Goal: Check status: Check status

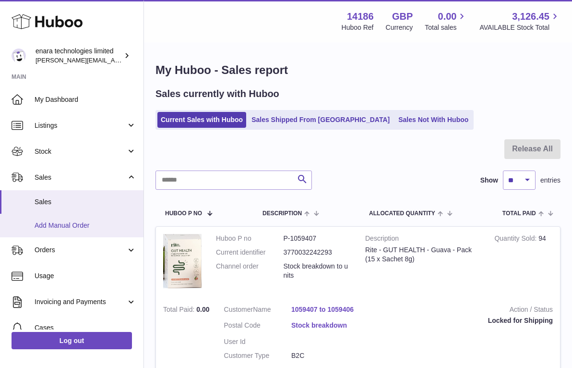
click at [96, 223] on span "Add Manual Order" at bounding box center [86, 225] width 102 height 9
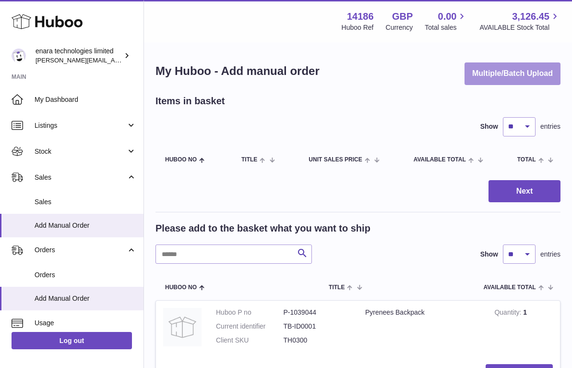
click at [504, 78] on button "Multiple/Batch Upload" at bounding box center [513, 73] width 96 height 23
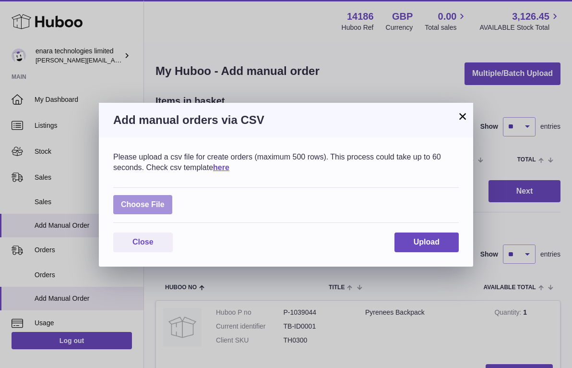
click at [150, 197] on label at bounding box center [142, 205] width 59 height 20
click at [165, 200] on input "file" at bounding box center [165, 200] width 0 height 0
type input "**********"
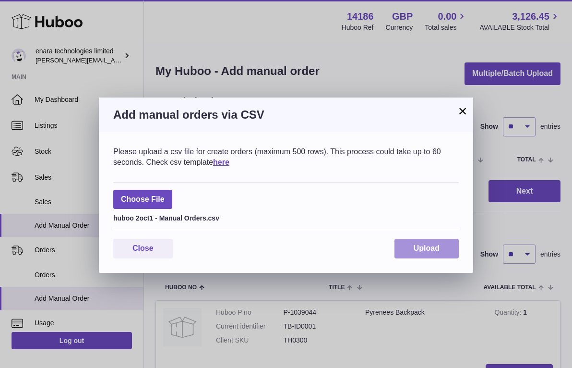
click at [431, 246] on span "Upload" at bounding box center [427, 248] width 26 height 8
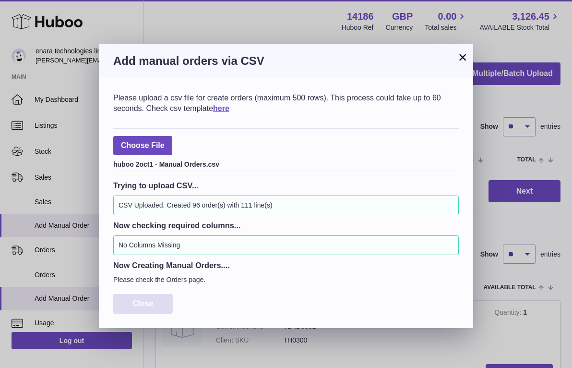
click at [149, 300] on span "Close" at bounding box center [143, 303] width 21 height 8
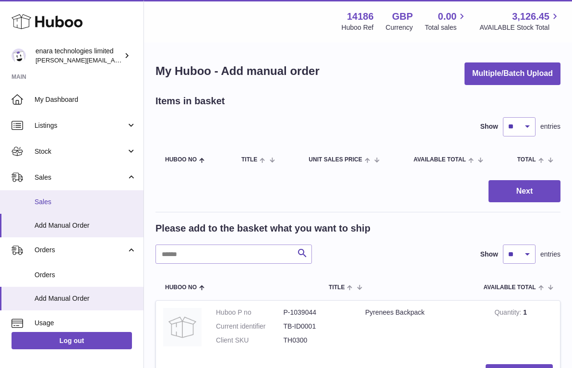
click at [86, 195] on link "Sales" at bounding box center [72, 202] width 144 height 24
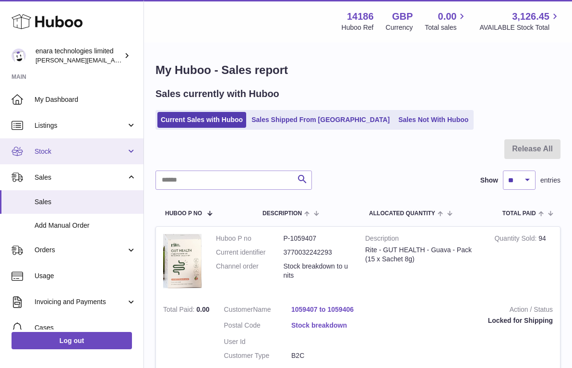
click at [88, 155] on link "Stock" at bounding box center [72, 151] width 144 height 26
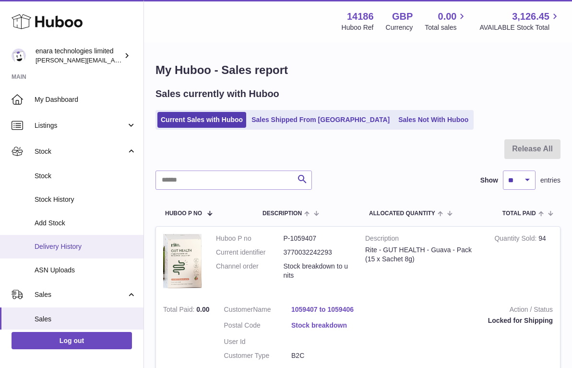
click at [89, 242] on span "Delivery History" at bounding box center [86, 246] width 102 height 9
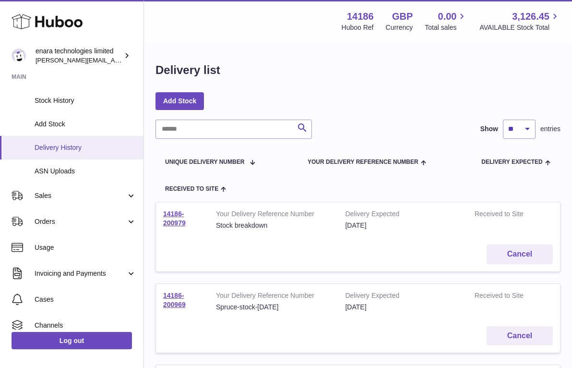
scroll to position [108, 0]
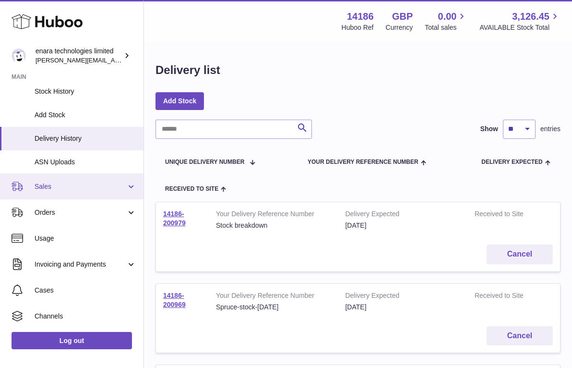
click at [91, 177] on link "Sales" at bounding box center [72, 186] width 144 height 26
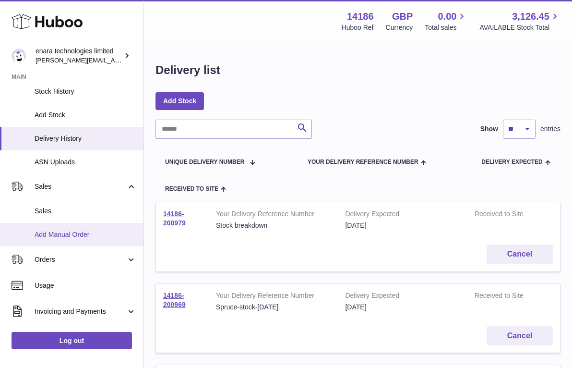
click at [85, 223] on link "Add Manual Order" at bounding box center [72, 235] width 144 height 24
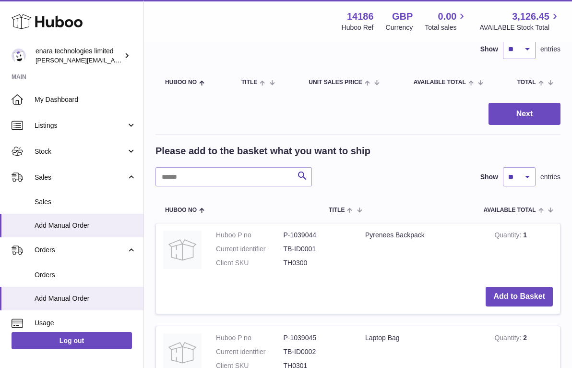
scroll to position [83, 0]
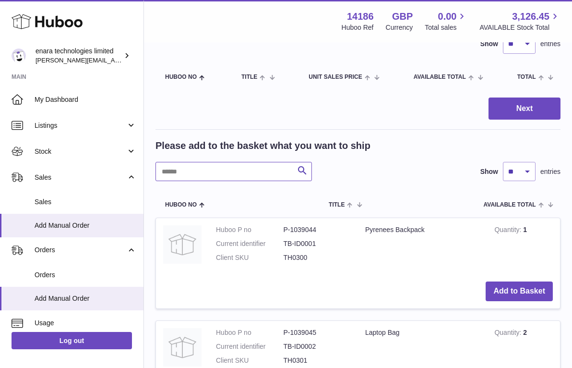
click at [275, 171] on input "text" at bounding box center [234, 171] width 157 height 19
type input "****"
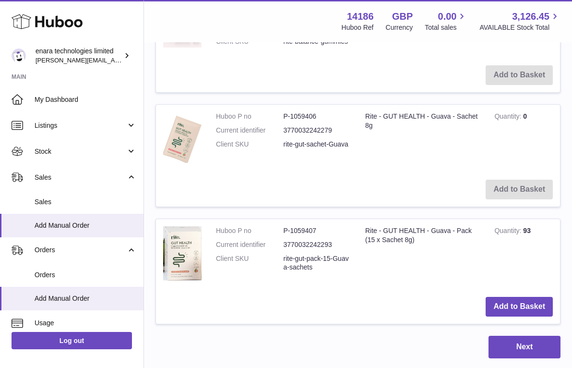
scroll to position [729, 0]
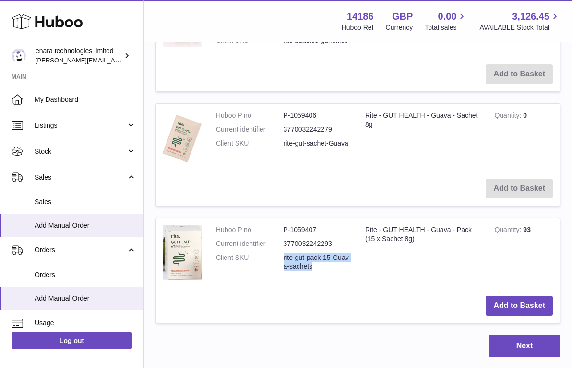
drag, startPoint x: 323, startPoint y: 253, endPoint x: 282, endPoint y: 245, distance: 41.5
click at [282, 245] on dl "Huboo P no P-1059407 Current identifier 3770032242293 Client SKU rite-gut-pack-…" at bounding box center [283, 250] width 135 height 51
copy dl "rite-gut-pack-15-Guava-sachets"
drag, startPoint x: 350, startPoint y: 132, endPoint x: 282, endPoint y: 136, distance: 67.4
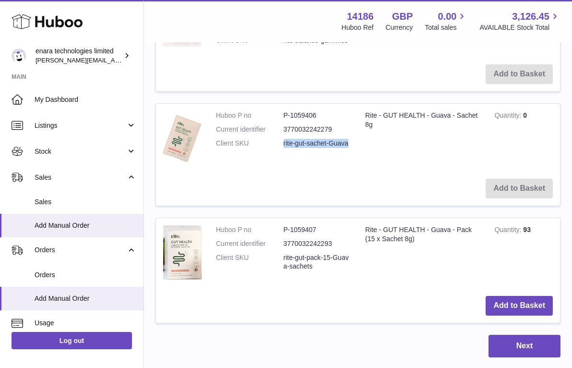
click at [282, 136] on dl "Huboo P no P-1059406 Current identifier 3770032242279 Client SKU rite-gut-sache…" at bounding box center [283, 132] width 135 height 42
copy dl "rite-gut-sachet-Guava"
drag, startPoint x: 321, startPoint y: 260, endPoint x: 280, endPoint y: 247, distance: 43.4
click at [280, 247] on dl "Huboo P no P-1059407 Current identifier 3770032242293 Client SKU rite-gut-pack-…" at bounding box center [283, 250] width 135 height 51
copy dl "rite-gut-pack-15-Guava-sachets"
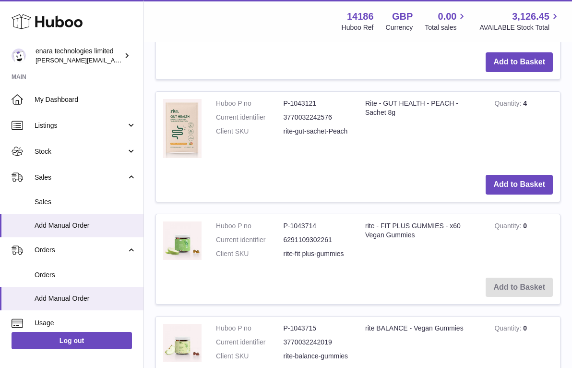
scroll to position [358, 0]
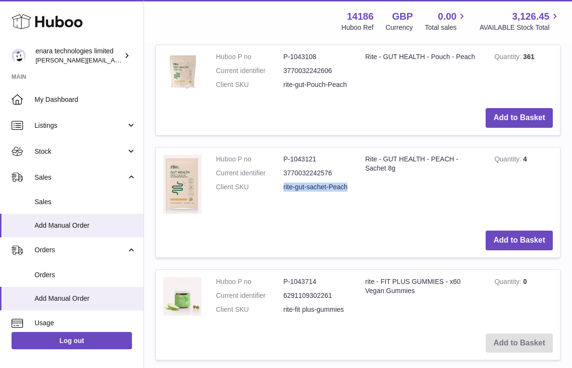
drag, startPoint x: 352, startPoint y: 181, endPoint x: 282, endPoint y: 181, distance: 69.6
click at [282, 181] on td "Huboo P no P-1043121 Current identifier 3770032242576 Client SKU rite-gut-sache…" at bounding box center [283, 185] width 149 height 76
copy dl "rite-gut-sachet-Peach"
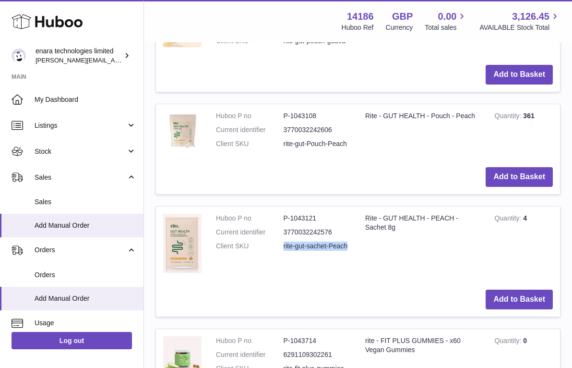
scroll to position [290, 0]
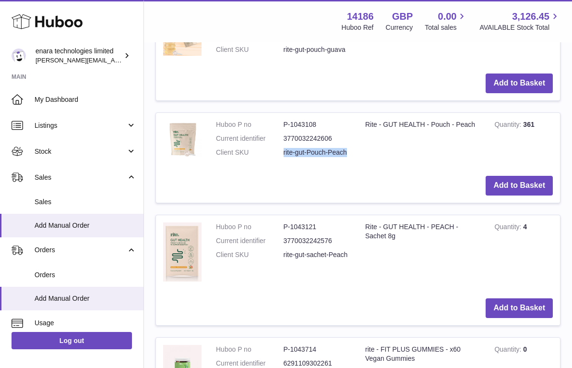
drag, startPoint x: 348, startPoint y: 147, endPoint x: 280, endPoint y: 148, distance: 68.2
click at [280, 148] on dl "Huboo P no P-1043108 Current identifier 3770032242606 Client SKU rite-gut-Pouch…" at bounding box center [283, 141] width 135 height 42
copy dl "rite-gut-Pouch-Peach"
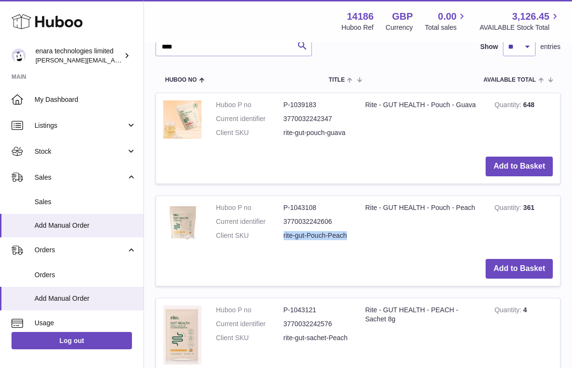
scroll to position [204, 0]
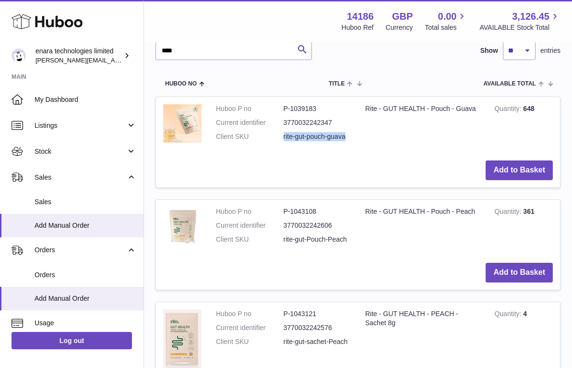
drag, startPoint x: 350, startPoint y: 133, endPoint x: 278, endPoint y: 133, distance: 71.5
click at [278, 133] on dl "Huboo P no P-1039183 Current identifier 3770032242347 Client SKU rite-gut-pouch…" at bounding box center [283, 125] width 135 height 42
copy dl "rite-gut-pouch-guava"
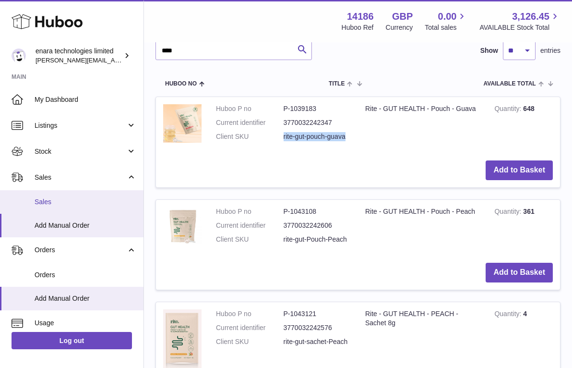
click at [69, 201] on span "Sales" at bounding box center [86, 201] width 102 height 9
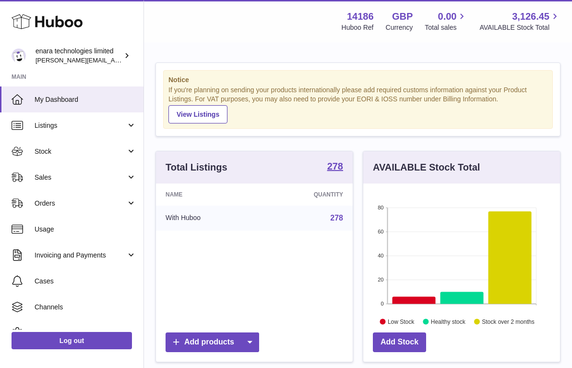
scroll to position [150, 197]
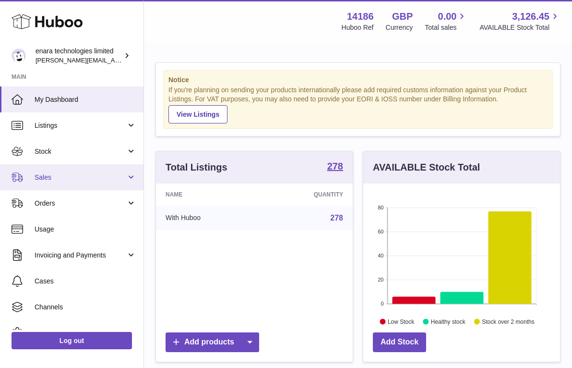
click at [103, 177] on span "Sales" at bounding box center [81, 177] width 92 height 9
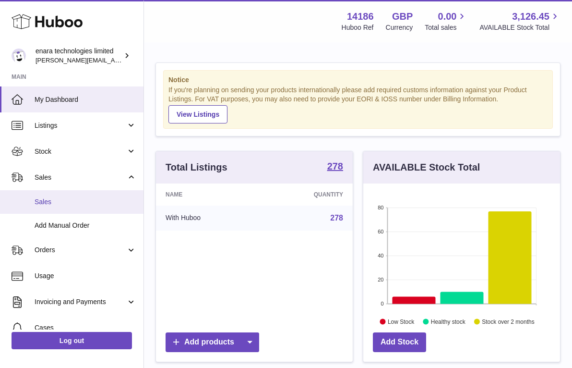
click at [95, 205] on link "Sales" at bounding box center [72, 202] width 144 height 24
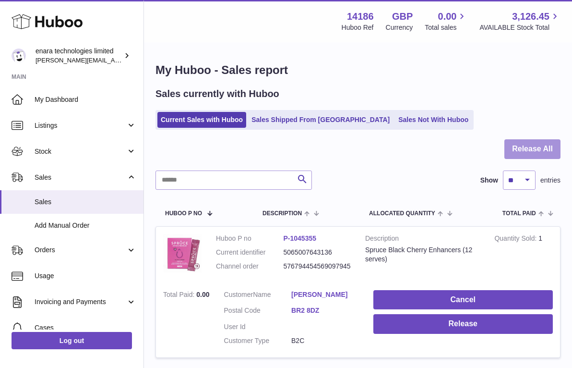
click at [527, 148] on button "Release All" at bounding box center [533, 149] width 56 height 20
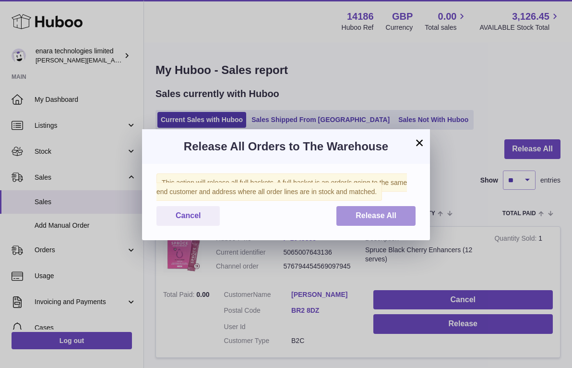
click at [357, 213] on span "Release All" at bounding box center [376, 215] width 41 height 8
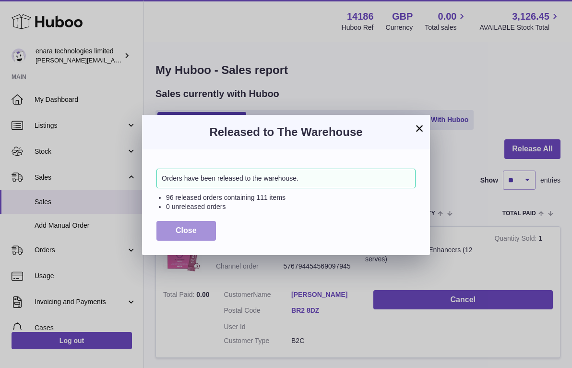
click at [188, 226] on span "Close" at bounding box center [186, 230] width 21 height 8
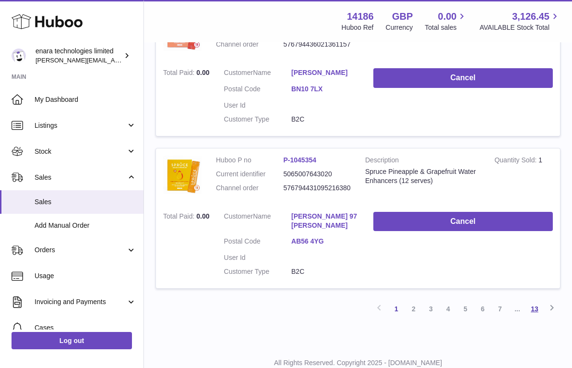
click at [538, 300] on link "13" at bounding box center [534, 308] width 17 height 17
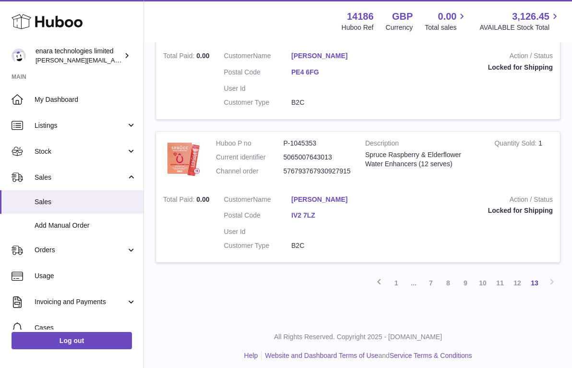
scroll to position [240, 0]
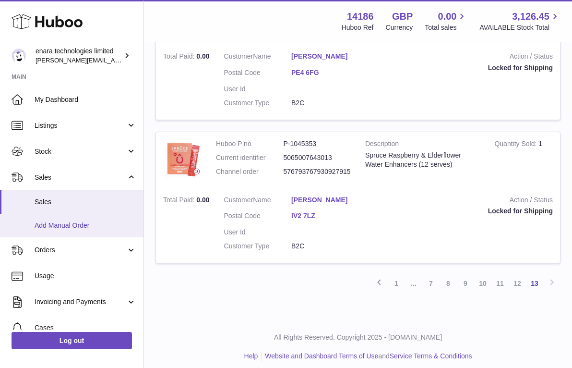
click at [94, 228] on link "Add Manual Order" at bounding box center [72, 226] width 144 height 24
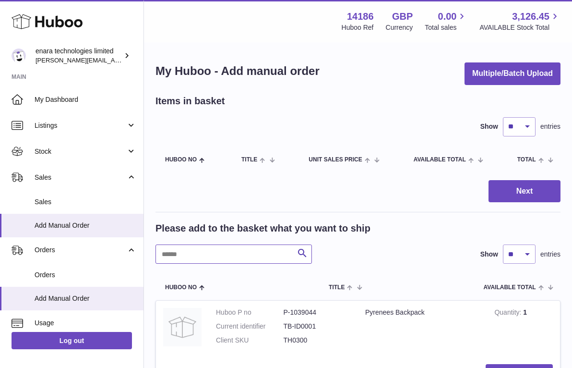
click at [261, 249] on input "text" at bounding box center [234, 253] width 157 height 19
type input "******"
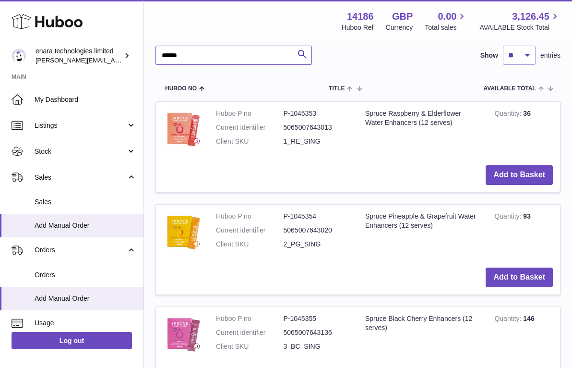
scroll to position [202, 0]
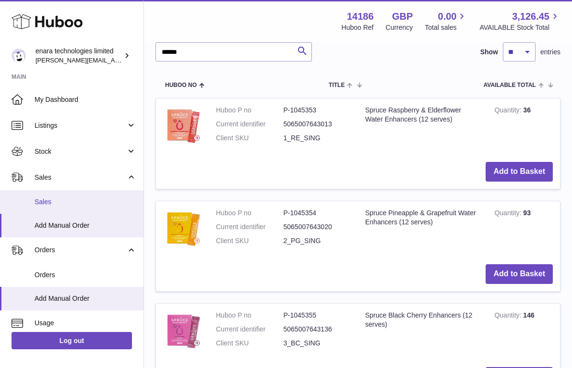
click at [119, 198] on span "Sales" at bounding box center [86, 201] width 102 height 9
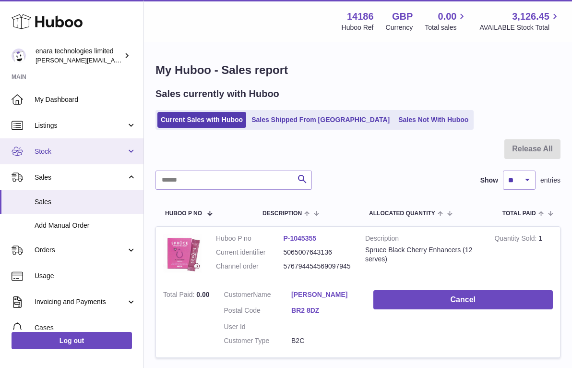
click at [111, 151] on span "Stock" at bounding box center [81, 151] width 92 height 9
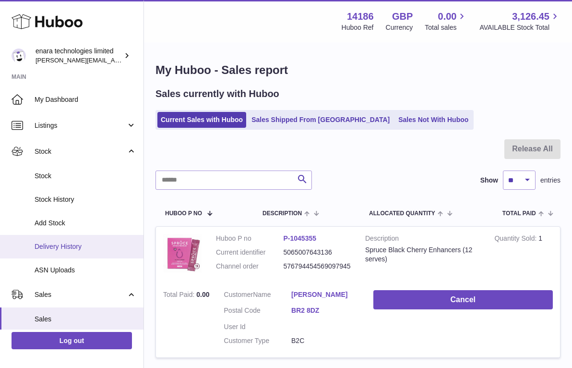
click at [83, 243] on span "Delivery History" at bounding box center [86, 246] width 102 height 9
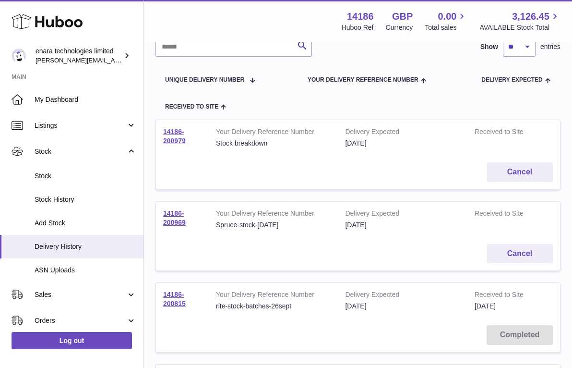
scroll to position [96, 0]
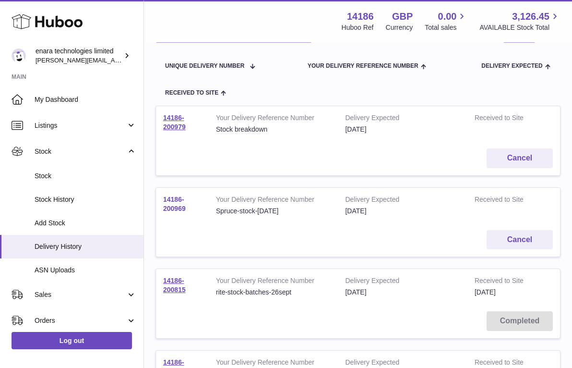
click at [180, 206] on link "14186-200969" at bounding box center [174, 203] width 23 height 17
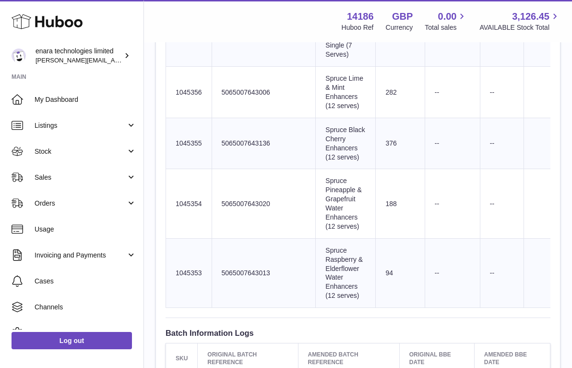
scroll to position [453, 0]
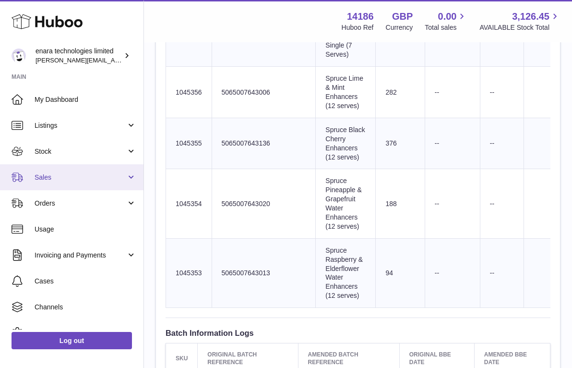
click at [74, 180] on span "Sales" at bounding box center [81, 177] width 92 height 9
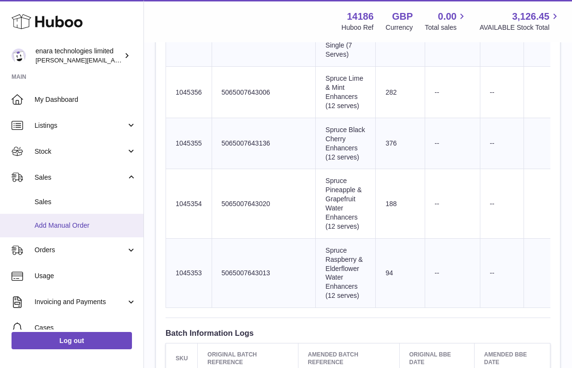
click at [77, 227] on span "Add Manual Order" at bounding box center [86, 225] width 102 height 9
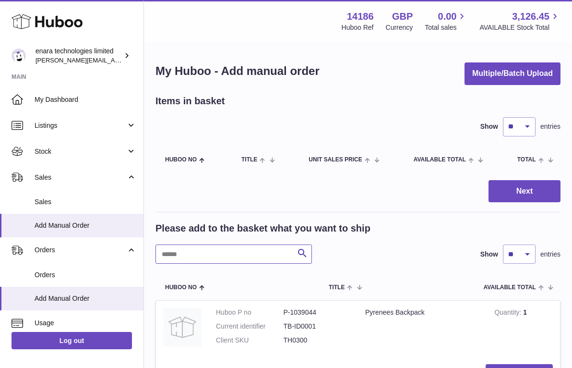
click at [239, 251] on input "text" at bounding box center [234, 253] width 157 height 19
type input "****"
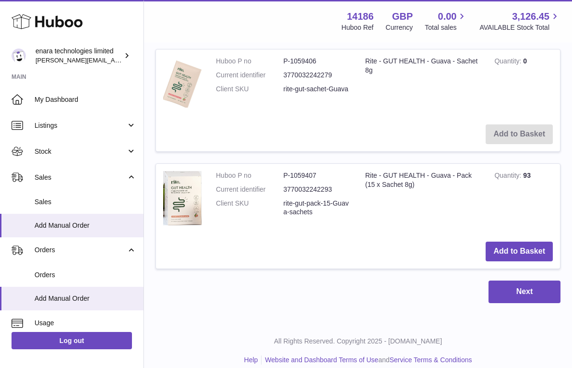
scroll to position [783, 0]
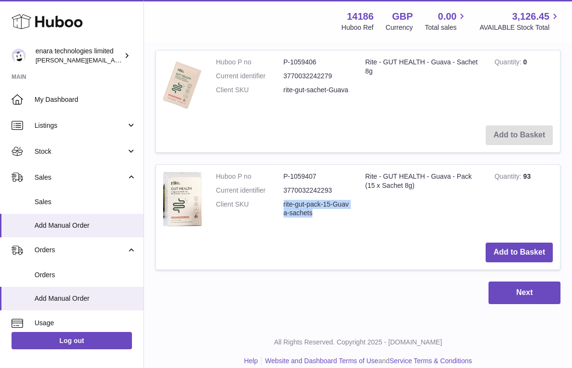
drag, startPoint x: 315, startPoint y: 203, endPoint x: 278, endPoint y: 196, distance: 38.0
click at [278, 196] on dl "Huboo P no P-1059407 Current identifier 3770032242293 Client SKU rite-gut-pack-…" at bounding box center [283, 197] width 135 height 51
copy dl "rite-gut-pack-15-Guava-sachets"
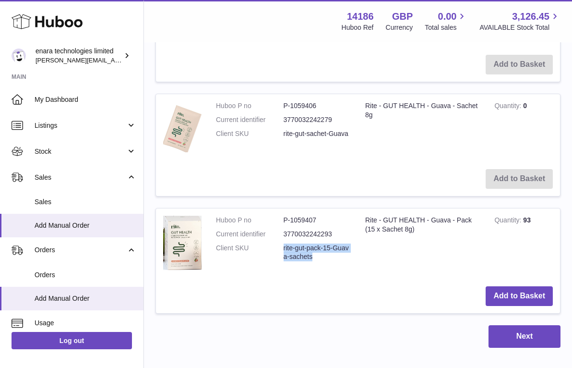
scroll to position [737, 0]
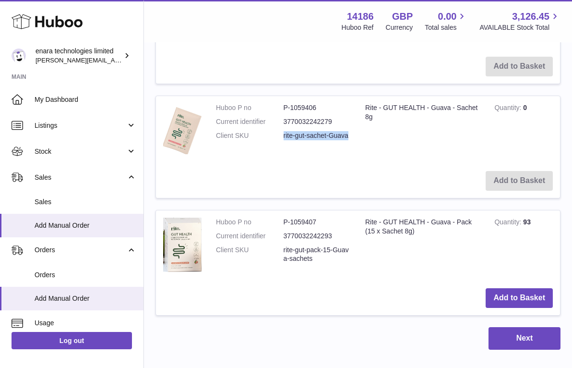
drag, startPoint x: 352, startPoint y: 126, endPoint x: 279, endPoint y: 127, distance: 73.5
click at [279, 127] on td "Huboo P no P-1059406 Current identifier 3770032242279 Client SKU rite-gut-sache…" at bounding box center [283, 130] width 149 height 68
copy dl "rite-gut-sachet-Guava"
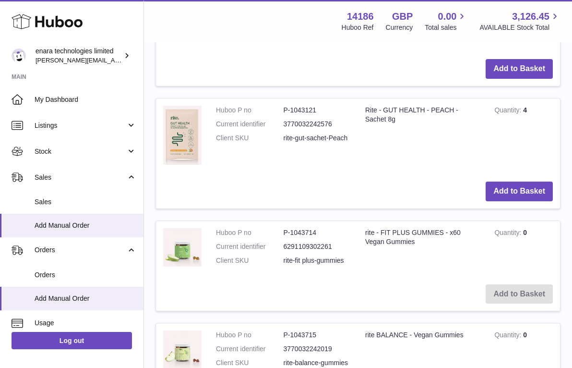
scroll to position [404, 0]
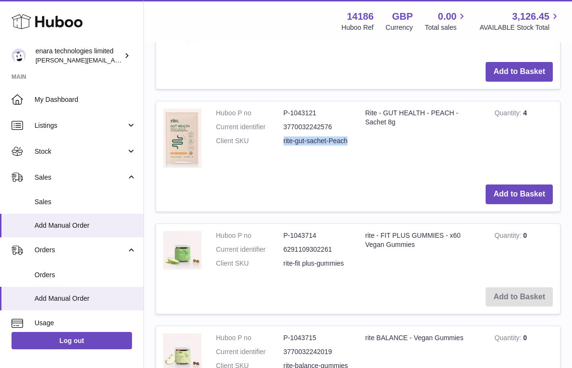
drag, startPoint x: 352, startPoint y: 133, endPoint x: 278, endPoint y: 139, distance: 74.6
click at [278, 139] on td "Huboo P no P-1043121 Current identifier 3770032242576 Client SKU rite-gut-sache…" at bounding box center [283, 139] width 149 height 76
copy dl "rite-gut-sachet-Peach"
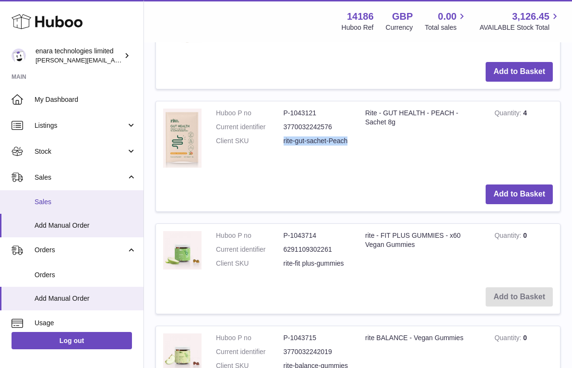
click at [85, 205] on span "Sales" at bounding box center [86, 201] width 102 height 9
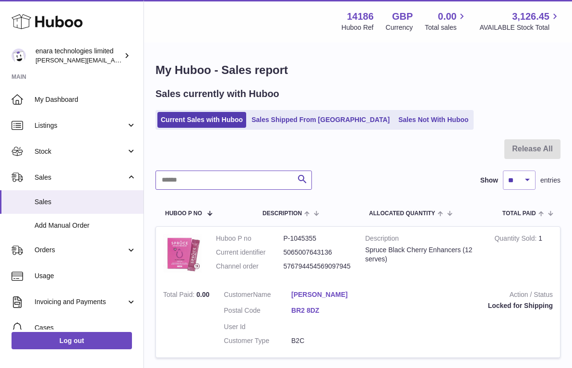
click at [252, 181] on input "text" at bounding box center [234, 179] width 157 height 19
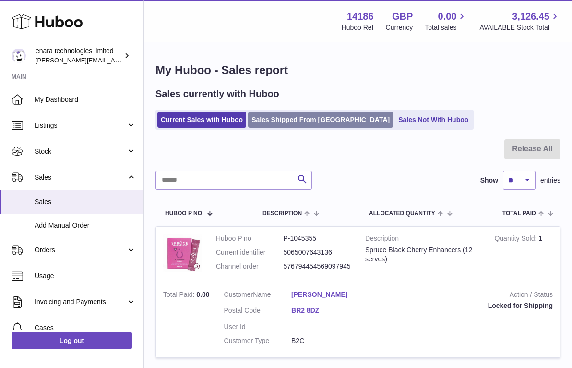
click at [305, 115] on link "Sales Shipped From [GEOGRAPHIC_DATA]" at bounding box center [320, 120] width 145 height 16
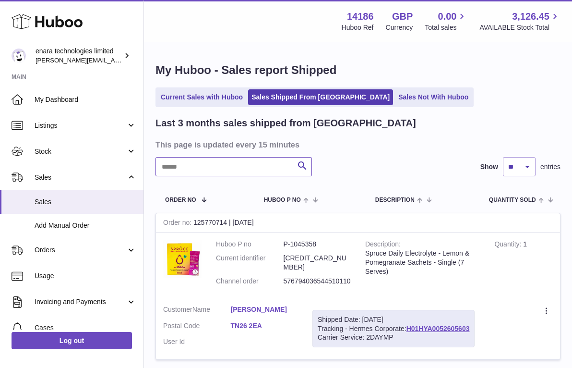
click at [251, 170] on input "text" at bounding box center [234, 166] width 157 height 19
paste input "**********"
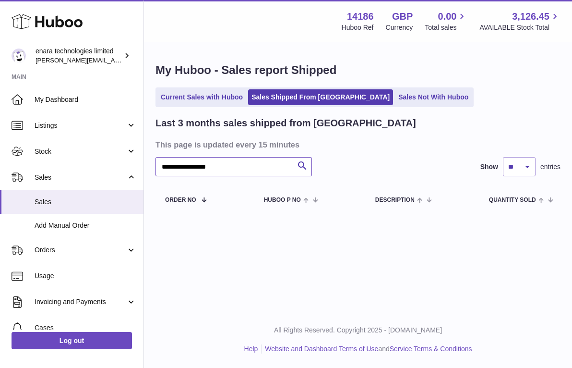
drag, startPoint x: 256, startPoint y: 163, endPoint x: -9, endPoint y: 134, distance: 267.0
click at [0, 134] on html ".st0{fill:#141414;}" at bounding box center [286, 184] width 572 height 368
paste input "text"
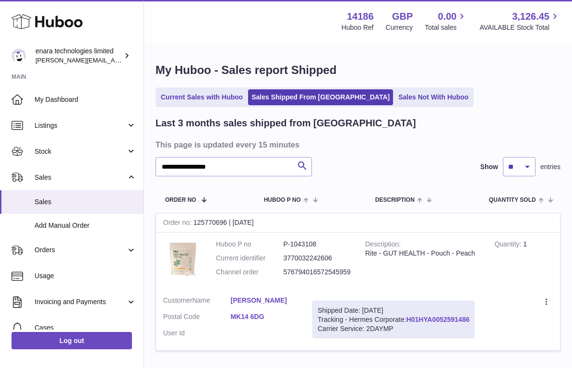
drag, startPoint x: 474, startPoint y: 317, endPoint x: 410, endPoint y: 314, distance: 64.4
click at [410, 314] on div "Shipped Date: 1st Oct 2025 Tracking - Hermes Corporate: H01HYA0052591486 Carrie…" at bounding box center [394, 320] width 162 height 38
copy div "H01HYA0052591486"
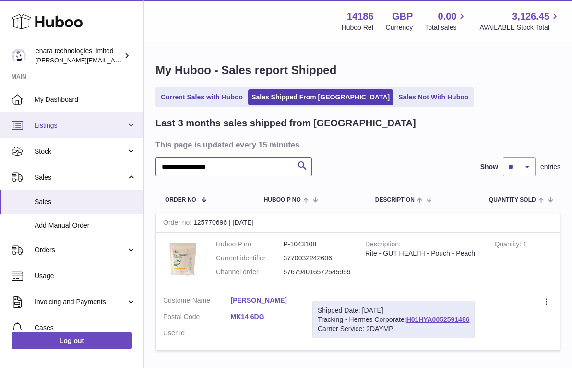
drag, startPoint x: 255, startPoint y: 169, endPoint x: 46, endPoint y: 135, distance: 212.0
click at [48, 136] on div "**********" at bounding box center [286, 219] width 572 height 438
paste input "text"
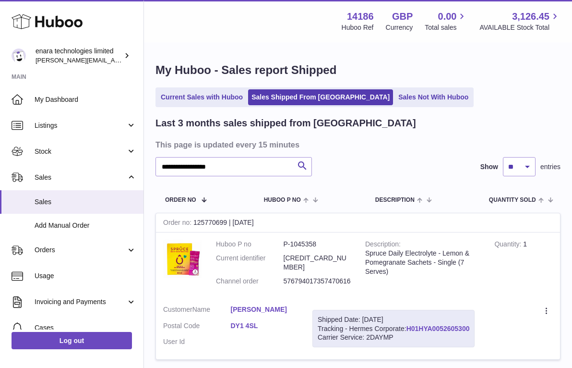
drag, startPoint x: 481, startPoint y: 319, endPoint x: 409, endPoint y: 317, distance: 72.5
click at [409, 317] on div "Shipped Date: 1st Oct 2025 Tracking - Hermes Corporate: H01HYA0052605300 Carrie…" at bounding box center [394, 329] width 162 height 38
copy div "H01HYA0052605300"
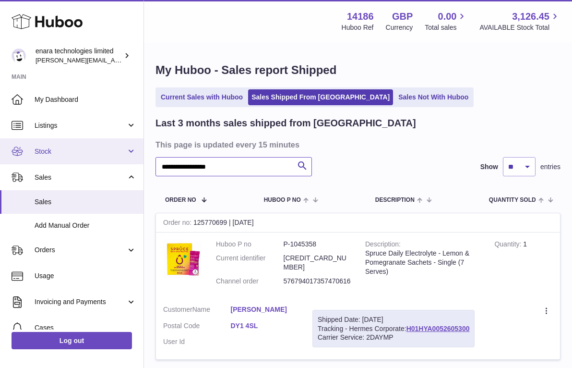
drag, startPoint x: 243, startPoint y: 166, endPoint x: 87, endPoint y: 140, distance: 158.6
click at [90, 141] on div "**********" at bounding box center [286, 223] width 572 height 447
paste input "text"
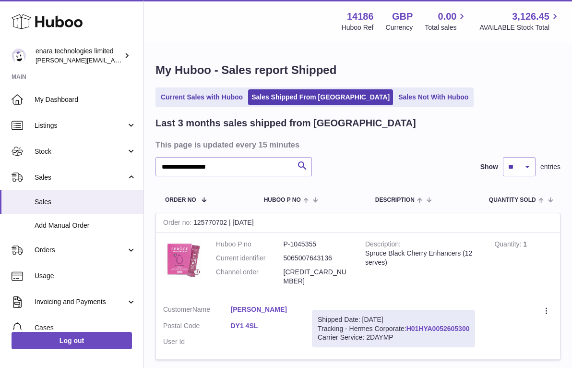
drag, startPoint x: 472, startPoint y: 315, endPoint x: 410, endPoint y: 316, distance: 62.9
click at [410, 316] on div "Shipped Date: 1st Oct 2025 Tracking - Hermes Corporate: H01HYA0052605300 Carrie…" at bounding box center [394, 329] width 162 height 38
copy div "H01HYA0052605300"
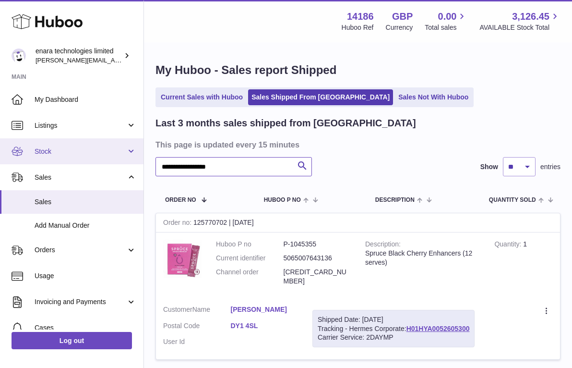
drag, startPoint x: 236, startPoint y: 170, endPoint x: 52, endPoint y: 137, distance: 186.8
click at [53, 138] on div "**********" at bounding box center [286, 223] width 572 height 447
paste input "text"
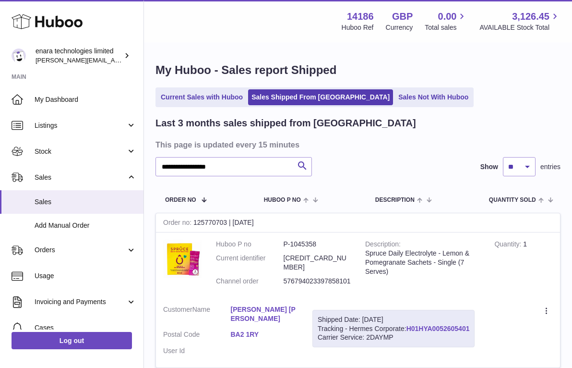
drag, startPoint x: 474, startPoint y: 315, endPoint x: 409, endPoint y: 315, distance: 65.3
click at [409, 315] on div "Shipped Date: 1st Oct 2025 Tracking - Hermes Corporate: H01HYA0052605401 Carrie…" at bounding box center [394, 329] width 162 height 38
copy div "H01HYA0052605401"
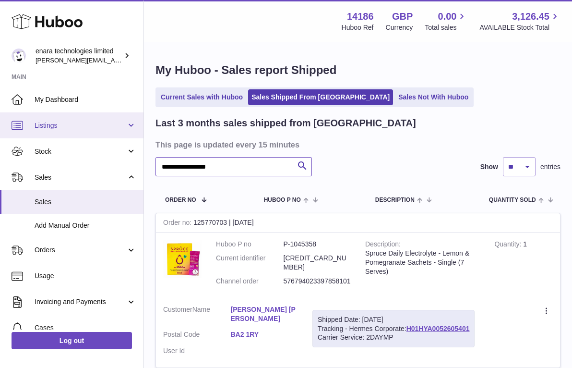
drag, startPoint x: 238, startPoint y: 171, endPoint x: 72, endPoint y: 137, distance: 169.6
click at [75, 137] on div "**********" at bounding box center [286, 227] width 572 height 455
paste input "text"
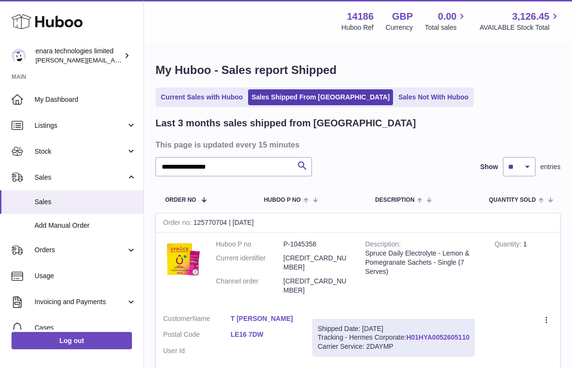
drag, startPoint x: 473, startPoint y: 314, endPoint x: 410, endPoint y: 316, distance: 63.9
click at [410, 319] on div "Shipped Date: 1st Oct 2025 Tracking - Hermes Corporate: H01HYA0052605110 Carrie…" at bounding box center [394, 338] width 162 height 38
copy div "H01HYA0052605110"
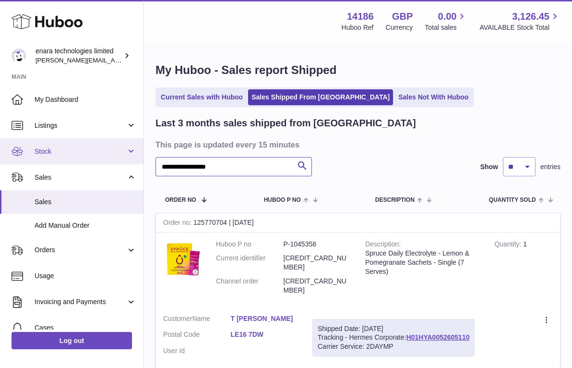
drag, startPoint x: 255, startPoint y: 169, endPoint x: 70, endPoint y: 149, distance: 186.4
click at [70, 149] on div "**********" at bounding box center [286, 228] width 572 height 456
paste input "text"
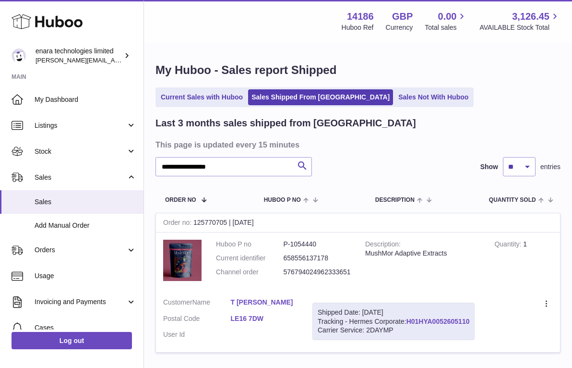
drag, startPoint x: 474, startPoint y: 317, endPoint x: 409, endPoint y: 320, distance: 65.8
click at [409, 320] on div "Shipped Date: 1st Oct 2025 Tracking - Hermes Corporate: H01HYA0052605110 Carrie…" at bounding box center [394, 321] width 162 height 38
copy div "H01HYA0052605110"
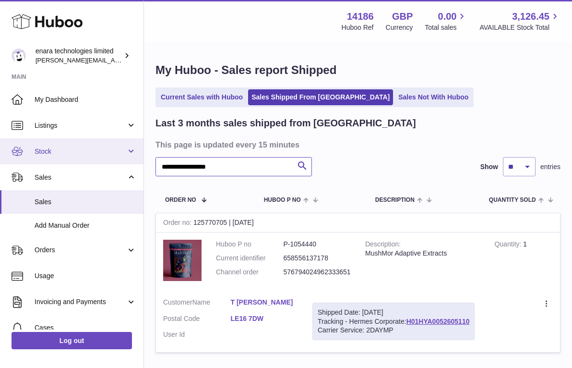
drag, startPoint x: 259, startPoint y: 165, endPoint x: 84, endPoint y: 152, distance: 175.7
click at [86, 152] on div "**********" at bounding box center [286, 220] width 572 height 440
paste input "text"
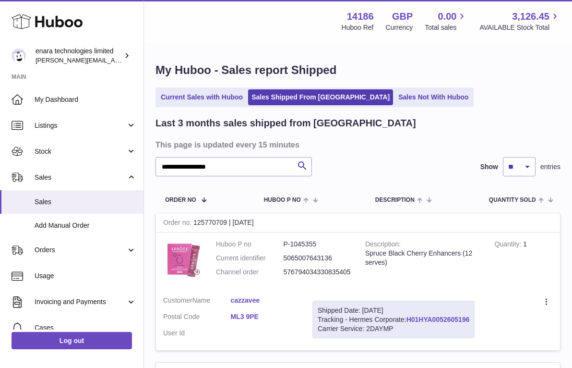
drag, startPoint x: 474, startPoint y: 314, endPoint x: 410, endPoint y: 316, distance: 63.9
click at [410, 316] on div "Shipped Date: 1st Oct 2025 Tracking - Hermes Corporate: H01HYA0052605196 Carrie…" at bounding box center [394, 320] width 162 height 38
copy div "H01HYA0052605196"
drag, startPoint x: 241, startPoint y: 161, endPoint x: 321, endPoint y: 191, distance: 84.9
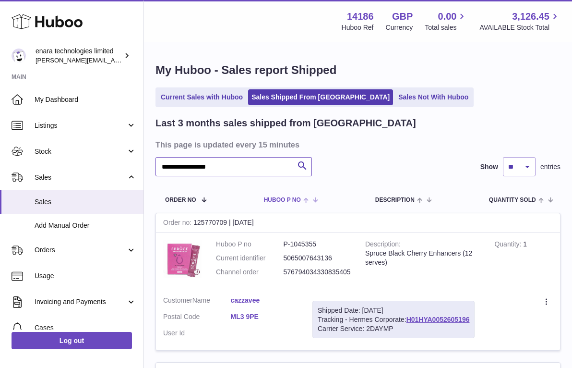
paste input "text"
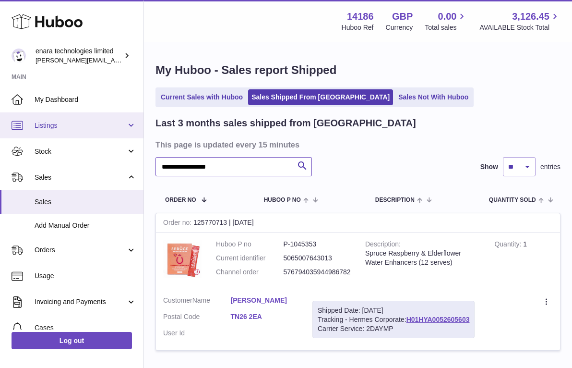
drag, startPoint x: 238, startPoint y: 171, endPoint x: 67, endPoint y: 120, distance: 178.5
click at [67, 120] on div "**********" at bounding box center [286, 219] width 572 height 438
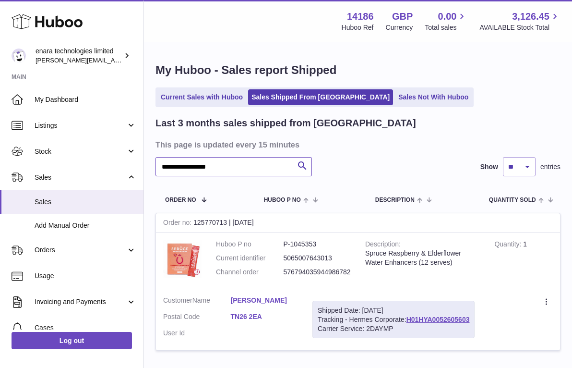
paste input "text"
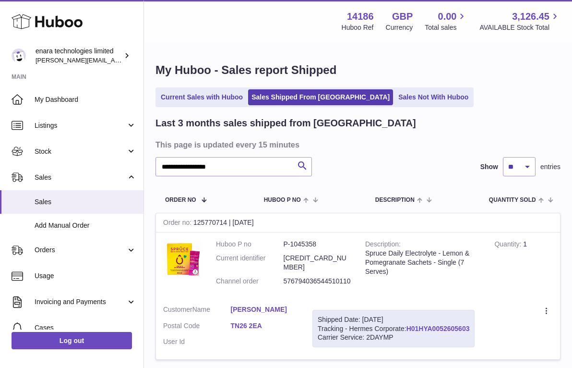
drag, startPoint x: 476, startPoint y: 315, endPoint x: 409, endPoint y: 315, distance: 67.2
click at [409, 315] on div "Shipped Date: 1st Oct 2025 Tracking - Hermes Corporate: H01HYA0052605603 Carrie…" at bounding box center [394, 329] width 162 height 38
copy div "H01HYA0052605603"
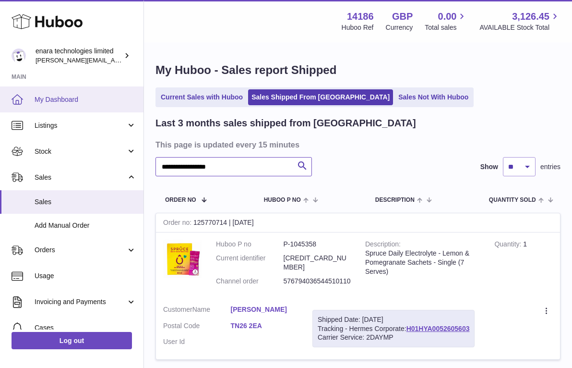
drag, startPoint x: 263, startPoint y: 167, endPoint x: 26, endPoint y: 106, distance: 244.5
click at [26, 106] on div "**********" at bounding box center [286, 223] width 572 height 447
type input "*"
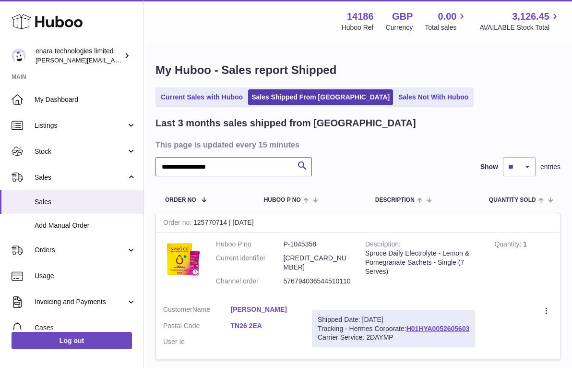
type input "**********"
drag, startPoint x: 472, startPoint y: 315, endPoint x: 408, endPoint y: 316, distance: 64.3
click at [408, 316] on div "Shipped Date: 1st Oct 2025 Tracking - Hermes Corporate: H01HYA0052605603 Carrie…" at bounding box center [394, 329] width 162 height 38
copy div "H01HYA0052605603"
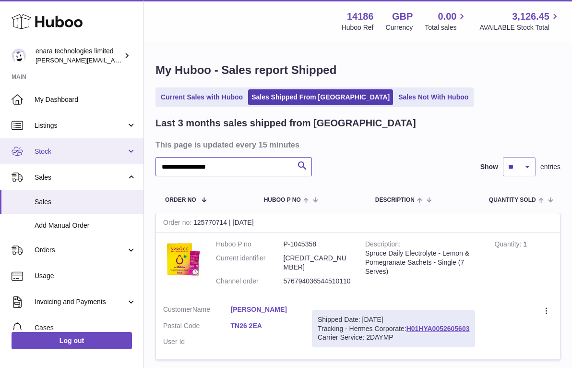
drag, startPoint x: 247, startPoint y: 171, endPoint x: 105, endPoint y: 137, distance: 146.6
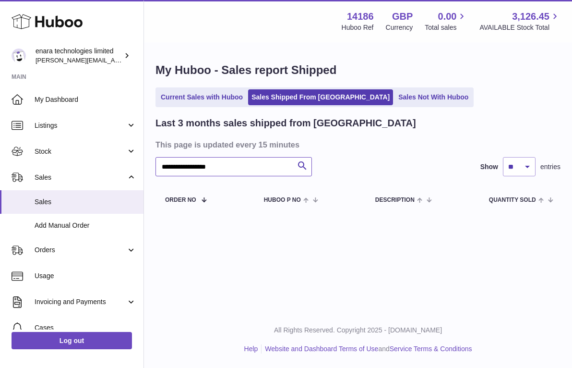
click at [256, 167] on input "**********" at bounding box center [234, 166] width 157 height 19
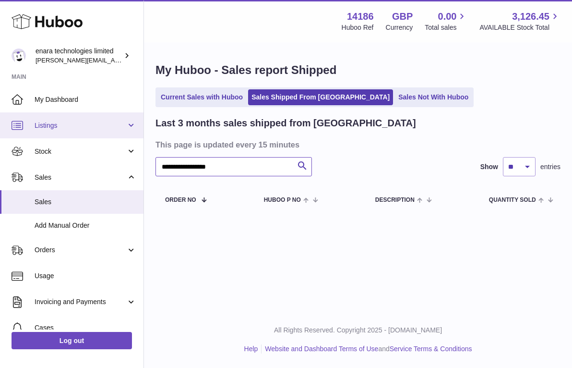
drag, startPoint x: 256, startPoint y: 167, endPoint x: 107, endPoint y: 137, distance: 152.2
click at [107, 137] on div "**********" at bounding box center [286, 184] width 572 height 368
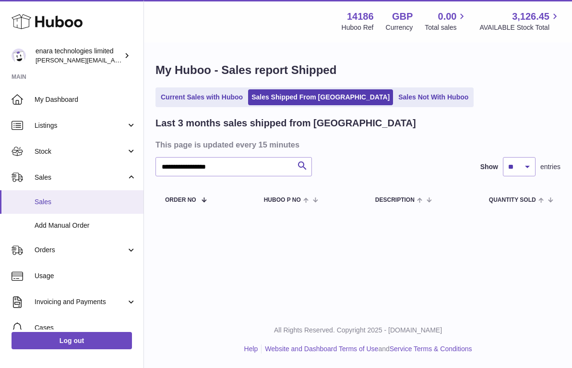
click at [93, 200] on span "Sales" at bounding box center [86, 201] width 102 height 9
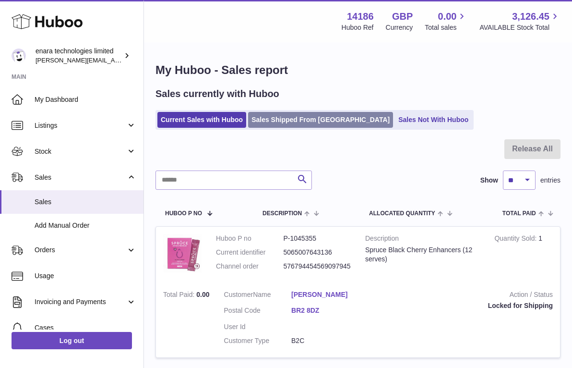
click at [313, 116] on link "Sales Shipped From [GEOGRAPHIC_DATA]" at bounding box center [320, 120] width 145 height 16
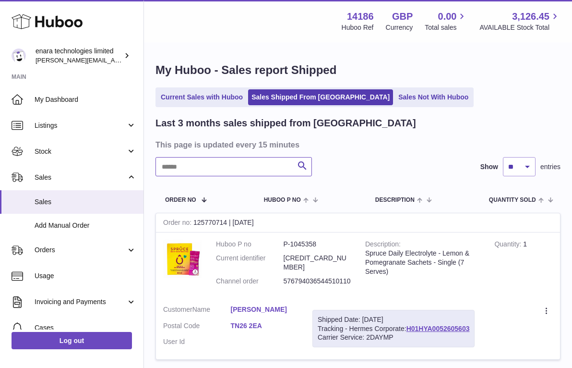
click at [255, 160] on input "text" at bounding box center [234, 166] width 157 height 19
paste input "**********"
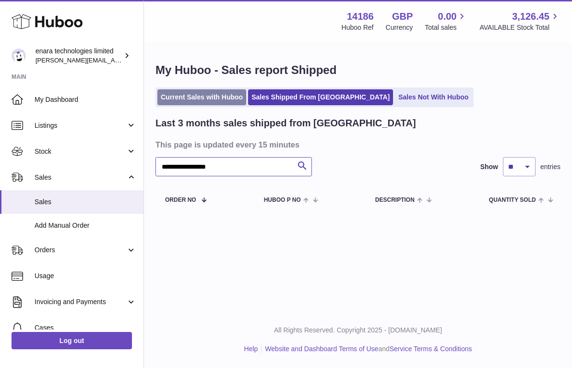
type input "**********"
click at [223, 96] on link "Current Sales with Huboo" at bounding box center [201, 97] width 89 height 16
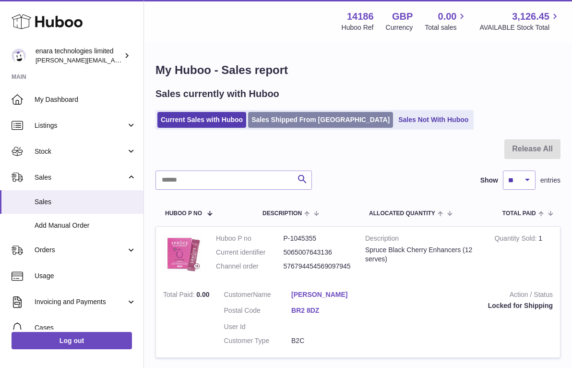
click at [301, 119] on link "Sales Shipped From [GEOGRAPHIC_DATA]" at bounding box center [320, 120] width 145 height 16
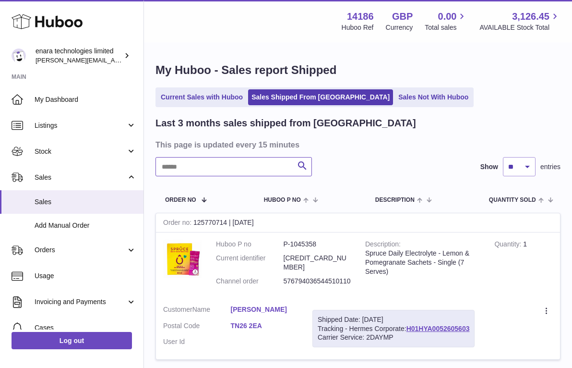
click at [248, 169] on input "text" at bounding box center [234, 166] width 157 height 19
paste input "**********"
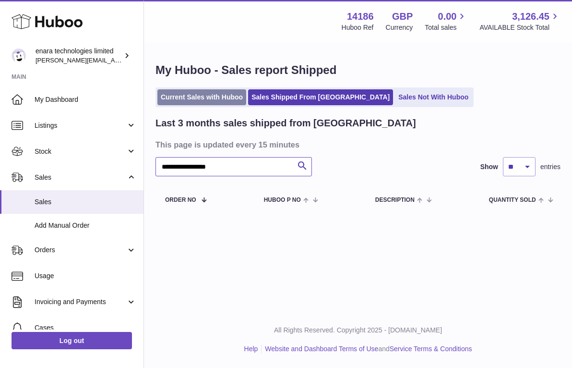
type input "**********"
click at [226, 91] on link "Current Sales with Huboo" at bounding box center [201, 97] width 89 height 16
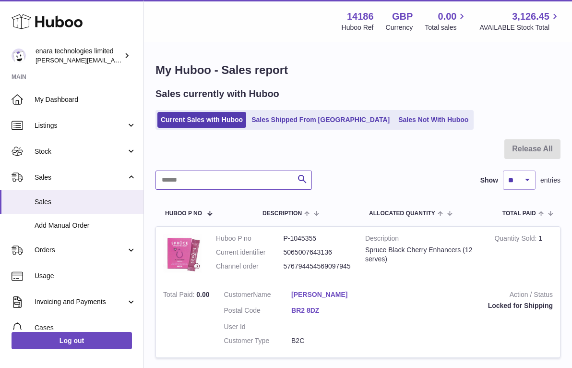
click at [275, 174] on input "text" at bounding box center [234, 179] width 157 height 19
paste input "**********"
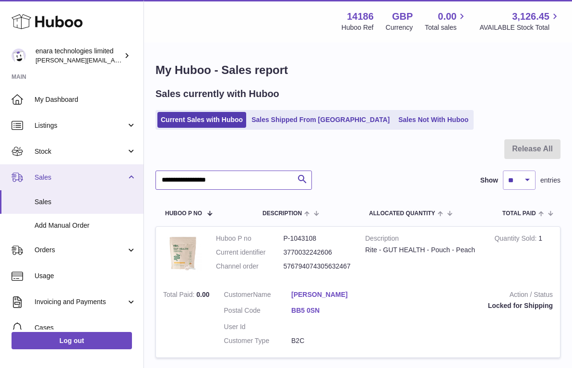
drag, startPoint x: 255, startPoint y: 177, endPoint x: 79, endPoint y: 175, distance: 176.2
click at [79, 175] on div "Huboo enara technologies limited [EMAIL_ADDRESS][DOMAIN_NAME] Main My Dashboard…" at bounding box center [286, 222] width 572 height 445
paste input "text"
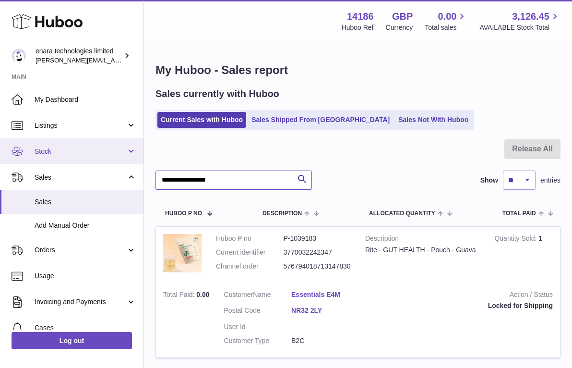
drag, startPoint x: 243, startPoint y: 180, endPoint x: 42, endPoint y: 141, distance: 204.8
click at [46, 142] on div "Huboo enara technologies limited [EMAIL_ADDRESS][DOMAIN_NAME] Main My Dashboard…" at bounding box center [286, 222] width 572 height 445
paste input "text"
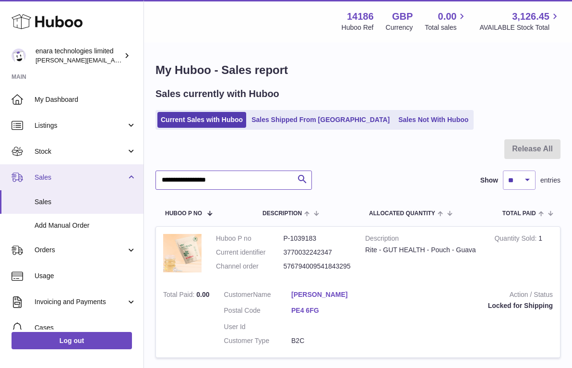
drag, startPoint x: 248, startPoint y: 179, endPoint x: 78, endPoint y: 169, distance: 170.2
click at [80, 169] on div "Huboo enara technologies limited [EMAIL_ADDRESS][DOMAIN_NAME] Main My Dashboard…" at bounding box center [286, 222] width 572 height 445
paste input "text"
type input "**********"
